Goal: Information Seeking & Learning: Learn about a topic

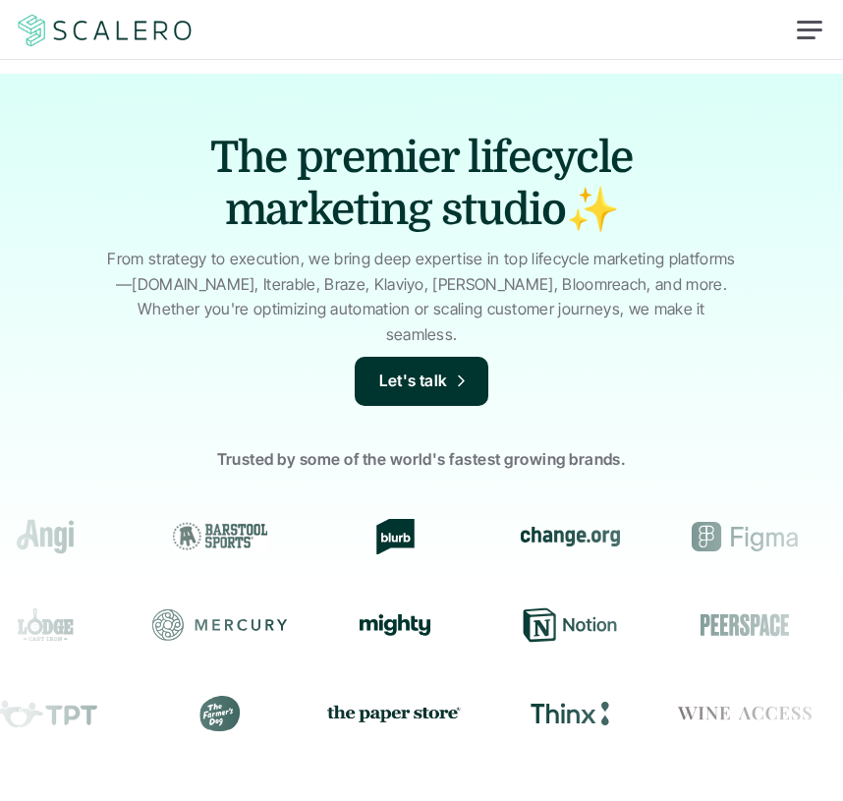
scroll to position [574, 0]
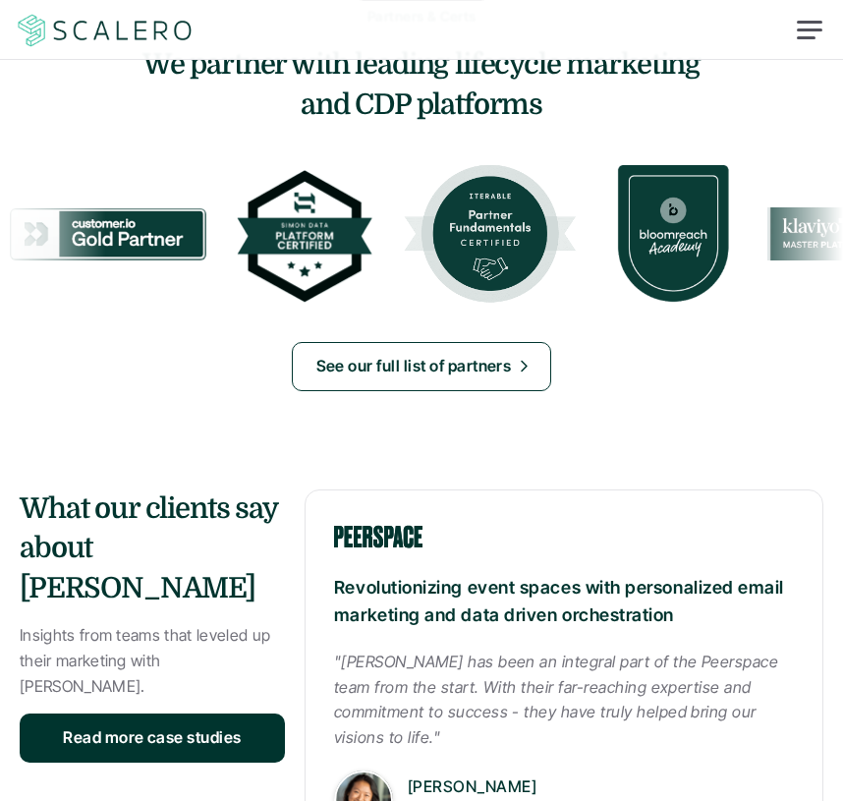
scroll to position [2389, 0]
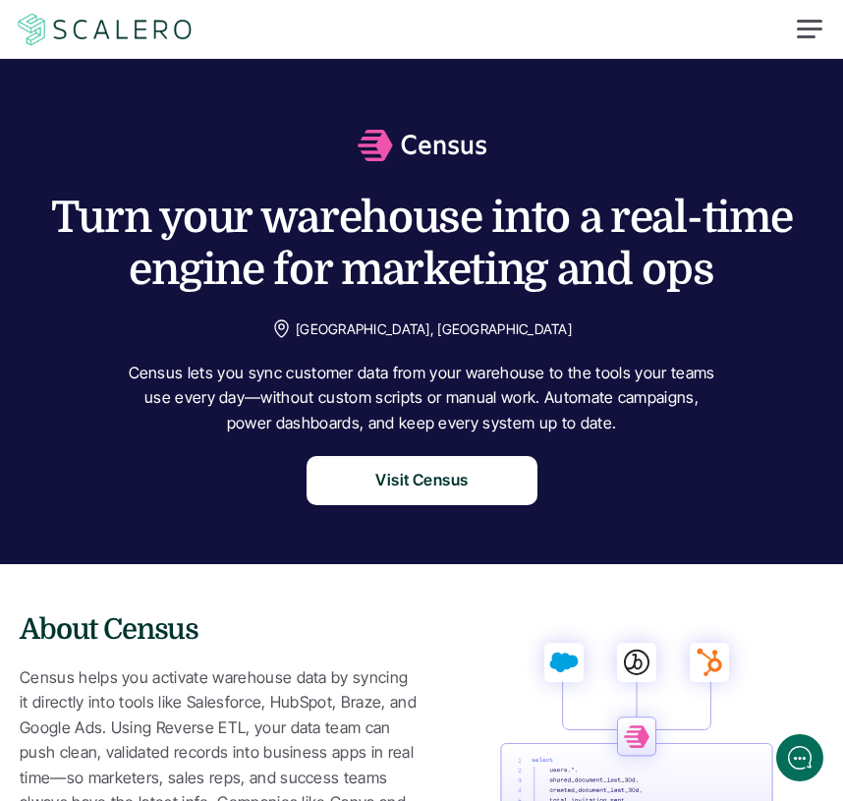
scroll to position [2263, 0]
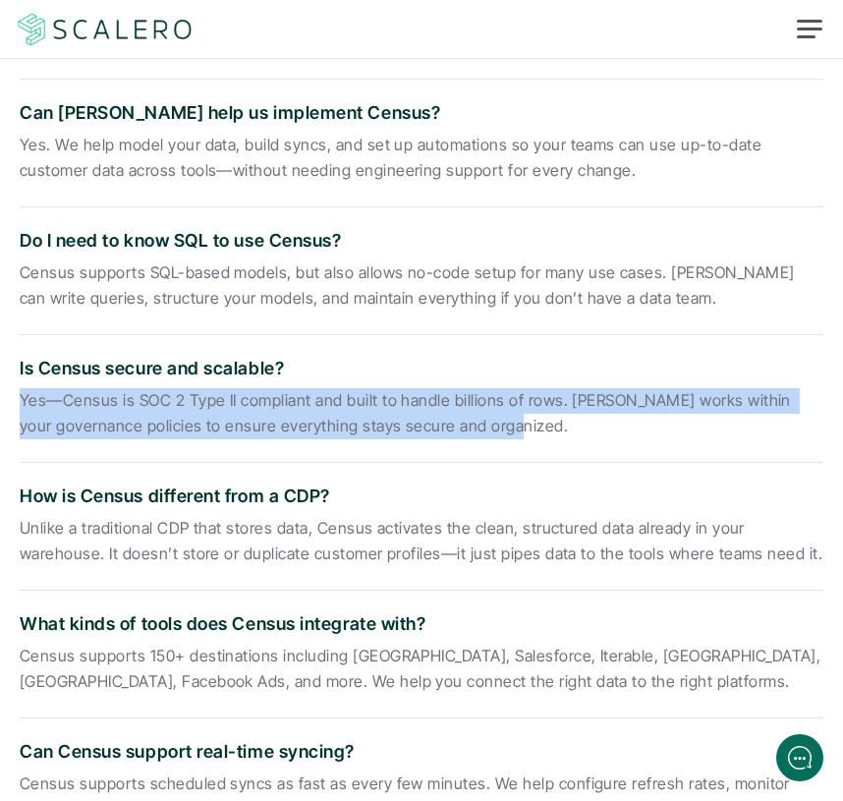
drag, startPoint x: 561, startPoint y: 429, endPoint x: 11, endPoint y: 406, distance: 550.8
click at [11, 406] on div "What is Census used for? Census is a Reverse ETL tool that syncs data from your…" at bounding box center [421, 463] width 843 height 1102
copy p "Yes—Census is SOC 2 Type II compliant and built to handle billions of rows. Sca…"
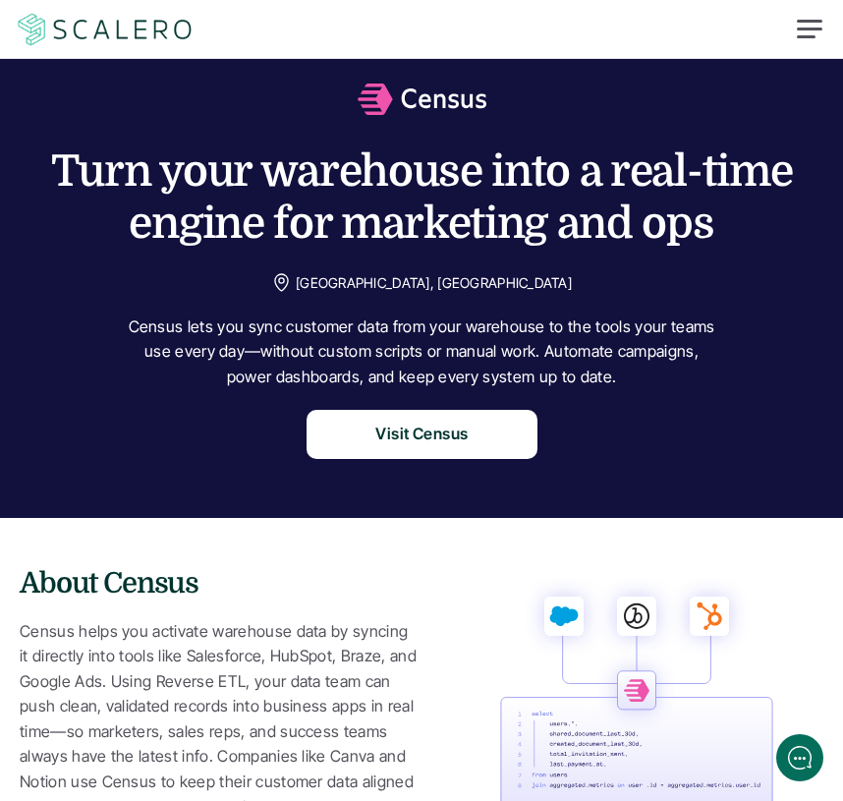
scroll to position [0, 0]
